Goal: Transaction & Acquisition: Purchase product/service

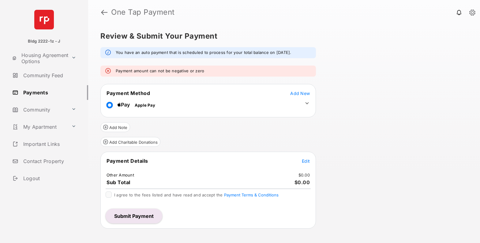
click at [306, 163] on span "Edit" at bounding box center [306, 160] width 8 height 5
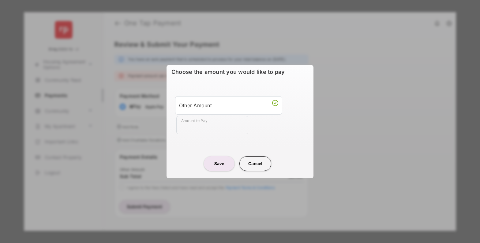
click at [203, 125] on input "Amount to Pay" at bounding box center [212, 125] width 72 height 18
type input "****"
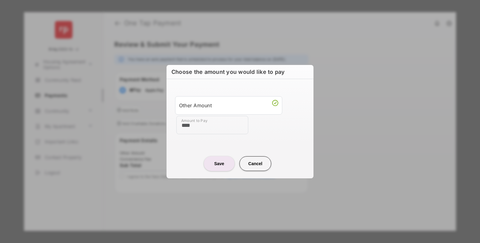
click at [220, 168] on button "Save" at bounding box center [219, 163] width 31 height 15
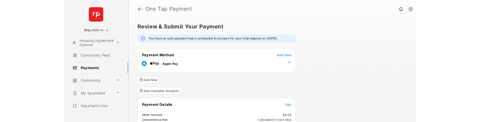
scroll to position [54, 0]
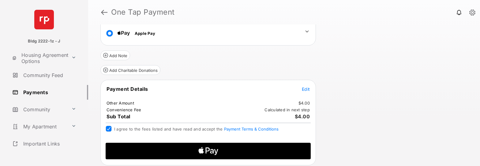
click at [194, 152] on icon "Apple Logo" at bounding box center [209, 151] width 98 height 17
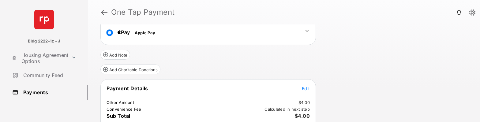
scroll to position [98, 0]
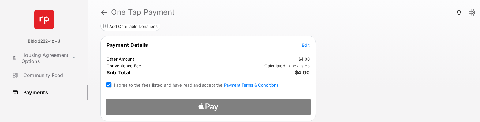
click at [197, 104] on div at bounding box center [208, 105] width 215 height 22
click at [214, 109] on div at bounding box center [208, 105] width 215 height 22
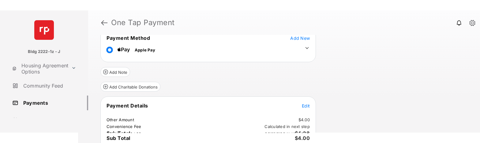
scroll to position [0, 0]
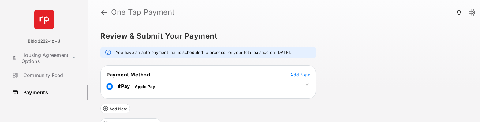
click at [103, 13] on link at bounding box center [104, 12] width 6 height 15
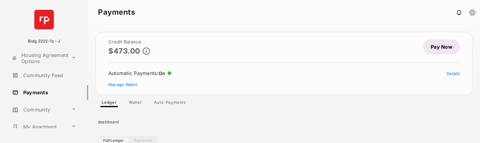
click at [440, 50] on link "Pay Now" at bounding box center [442, 47] width 36 height 15
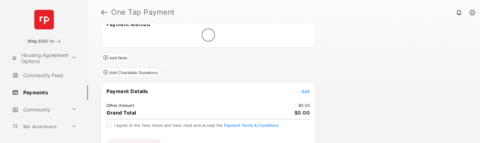
scroll to position [67, 0]
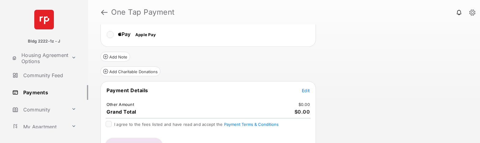
click at [111, 106] on div "Payment Details Edit Other Amount $0.00 Grand Total $0.00 I agree to the fees l…" at bounding box center [208, 119] width 216 height 77
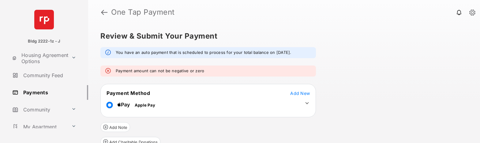
scroll to position [87, 0]
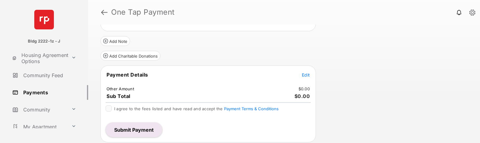
click at [307, 74] on span "Edit" at bounding box center [306, 74] width 8 height 5
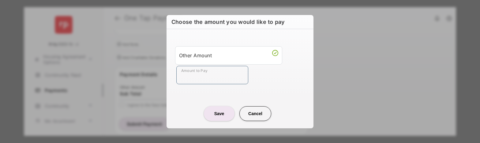
click at [215, 76] on input "Amount to Pay" at bounding box center [212, 75] width 72 height 18
type input "****"
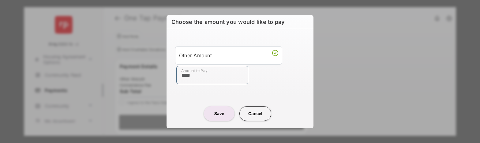
scroll to position [60, 0]
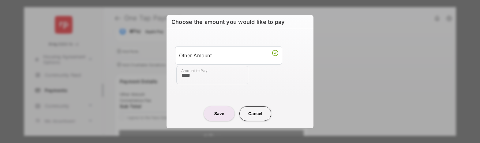
click at [214, 117] on button "Save" at bounding box center [219, 113] width 31 height 15
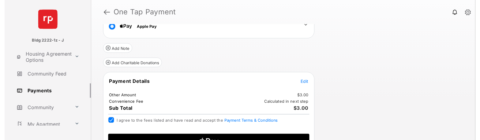
scroll to position [77, 0]
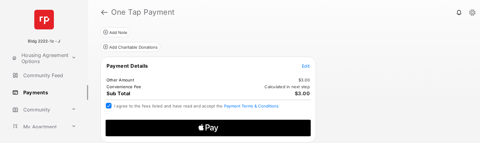
click at [237, 128] on icon "Apple Logo" at bounding box center [209, 128] width 98 height 17
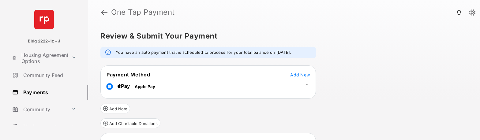
scroll to position [80, 0]
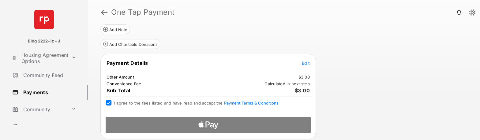
click at [217, 124] on div at bounding box center [208, 123] width 215 height 22
click at [208, 126] on div at bounding box center [208, 123] width 215 height 22
click at [306, 63] on span "Edit" at bounding box center [306, 63] width 8 height 5
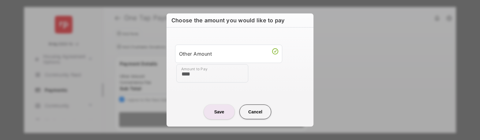
drag, startPoint x: 214, startPoint y: 74, endPoint x: 139, endPoint y: 74, distance: 75.7
click at [139, 74] on div "Choose the amount you would like to pay Other Amount Amount to Pay **** Save Ca…" at bounding box center [240, 70] width 480 height 140
type input "****"
click at [218, 115] on button "Save" at bounding box center [219, 112] width 31 height 15
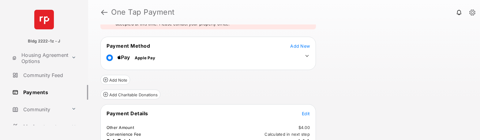
scroll to position [104, 0]
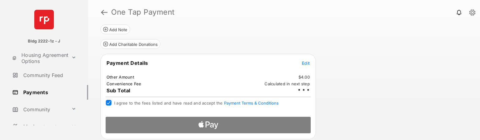
click at [217, 124] on div at bounding box center [208, 123] width 215 height 22
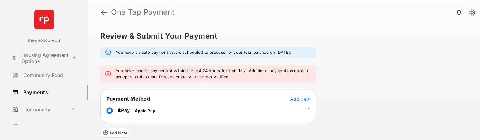
click at [103, 13] on link at bounding box center [104, 12] width 6 height 15
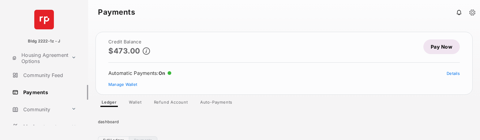
click at [442, 48] on link "Pay Now" at bounding box center [442, 47] width 36 height 15
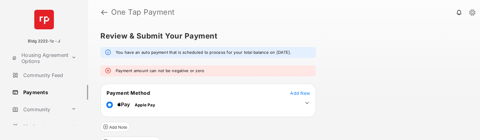
scroll to position [89, 0]
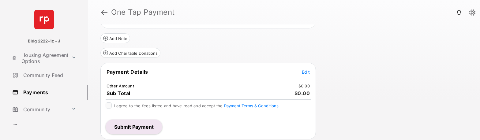
click at [306, 74] on span "Edit" at bounding box center [306, 72] width 8 height 5
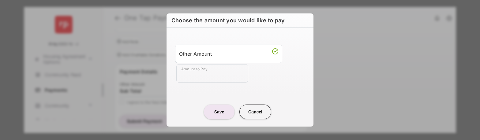
click at [216, 76] on input "Amount to Pay" at bounding box center [212, 73] width 72 height 18
type input "****"
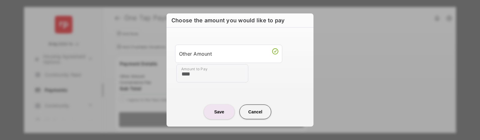
scroll to position [62, 0]
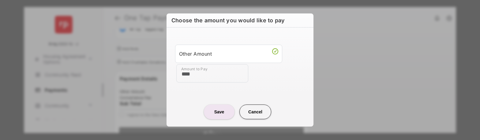
click at [224, 110] on button "Save" at bounding box center [219, 112] width 31 height 15
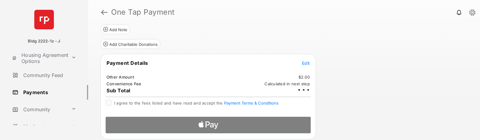
scroll to position [0, 0]
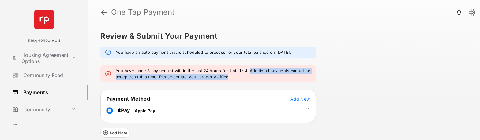
drag, startPoint x: 228, startPoint y: 77, endPoint x: 248, endPoint y: 73, distance: 20.7
click at [248, 73] on em "You have made 3 payment(s) within the last 24 hours for Unit-1z-J. Additional p…" at bounding box center [213, 74] width 195 height 12
copy em "Additional payments cannot be accepted at this time. Please contact your proper…"
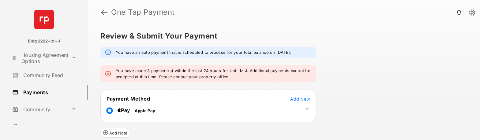
click at [223, 78] on em "You have made 3 payment(s) within the last 24 hours for Unit-1z-J. Additional p…" at bounding box center [213, 74] width 195 height 12
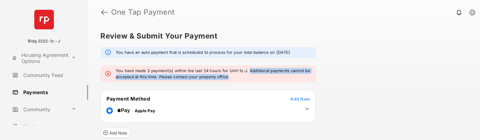
drag, startPoint x: 229, startPoint y: 77, endPoint x: 248, endPoint y: 70, distance: 20.4
click at [248, 70] on em "You have made 3 payment(s) within the last 24 hours for Unit-1z-J. Additional p…" at bounding box center [213, 74] width 195 height 12
copy em "Additional payments cannot be accepted at this time. Please contact your proper…"
click at [106, 14] on link at bounding box center [104, 12] width 6 height 15
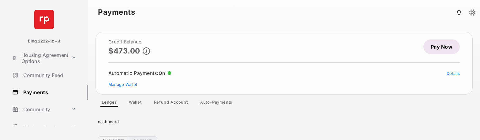
click at [443, 46] on link "Pay Now" at bounding box center [442, 47] width 36 height 15
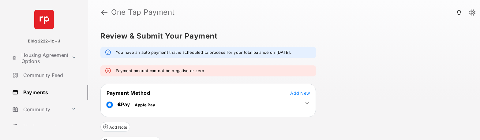
scroll to position [89, 0]
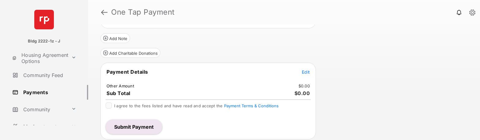
click at [305, 73] on span "Edit" at bounding box center [306, 72] width 8 height 5
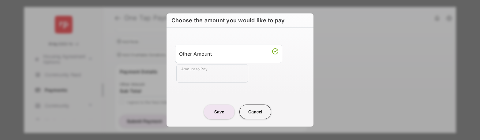
click at [208, 80] on input "Amount to Pay" at bounding box center [212, 73] width 72 height 18
type input "****"
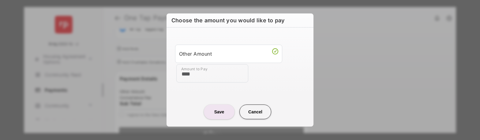
click at [219, 113] on button "Save" at bounding box center [219, 112] width 31 height 15
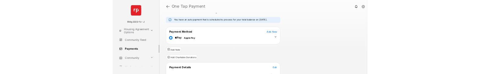
scroll to position [80, 0]
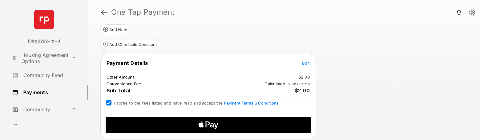
click at [216, 126] on icon "Apple Logo" at bounding box center [209, 125] width 98 height 17
